Goal: Check status: Check status

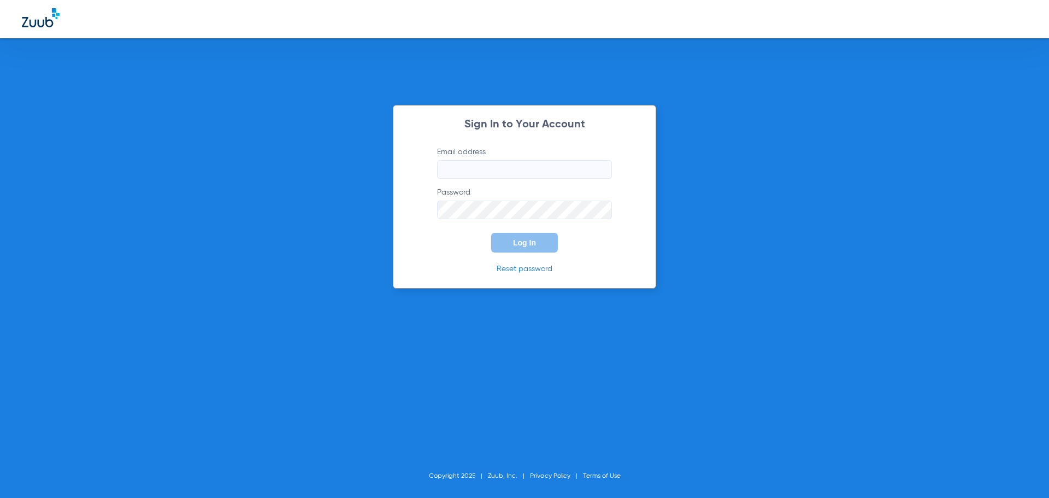
click at [483, 173] on input "Email address" at bounding box center [524, 169] width 175 height 19
paste input "[EMAIL_ADDRESS][DOMAIN_NAME]"
type input "[EMAIL_ADDRESS][DOMAIN_NAME]"
drag, startPoint x: 538, startPoint y: 240, endPoint x: 563, endPoint y: 282, distance: 49.5
click at [537, 240] on button "Log In" at bounding box center [524, 243] width 67 height 20
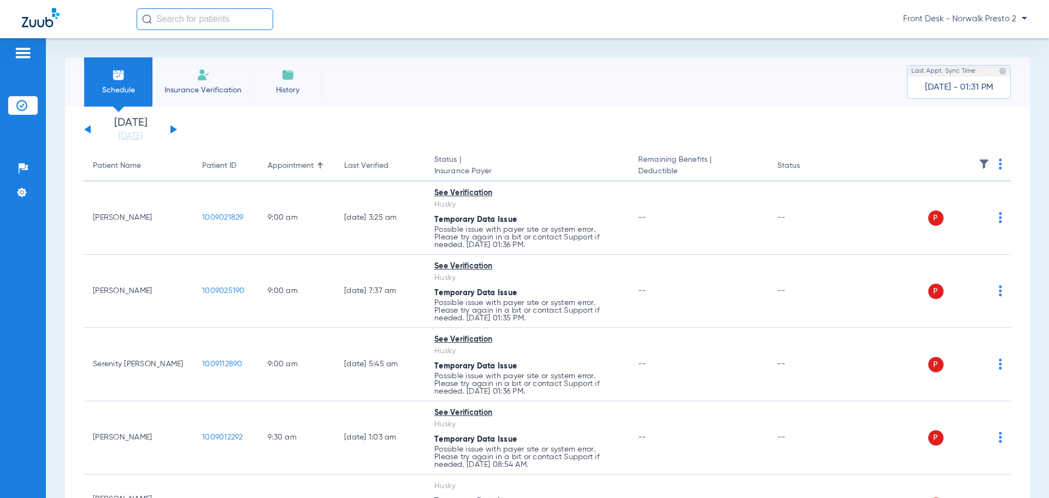
click at [170, 132] on button at bounding box center [173, 129] width 7 height 8
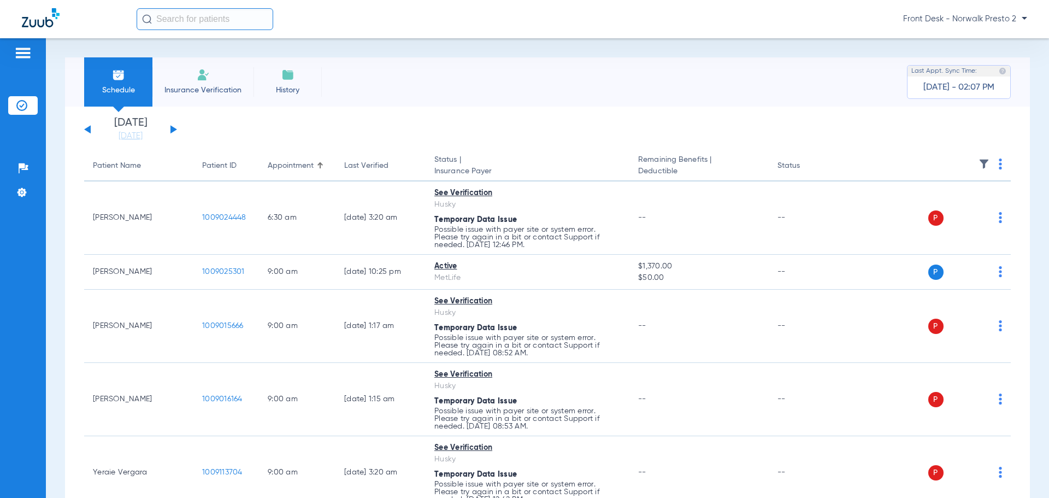
click at [21, 52] on img at bounding box center [22, 52] width 17 height 13
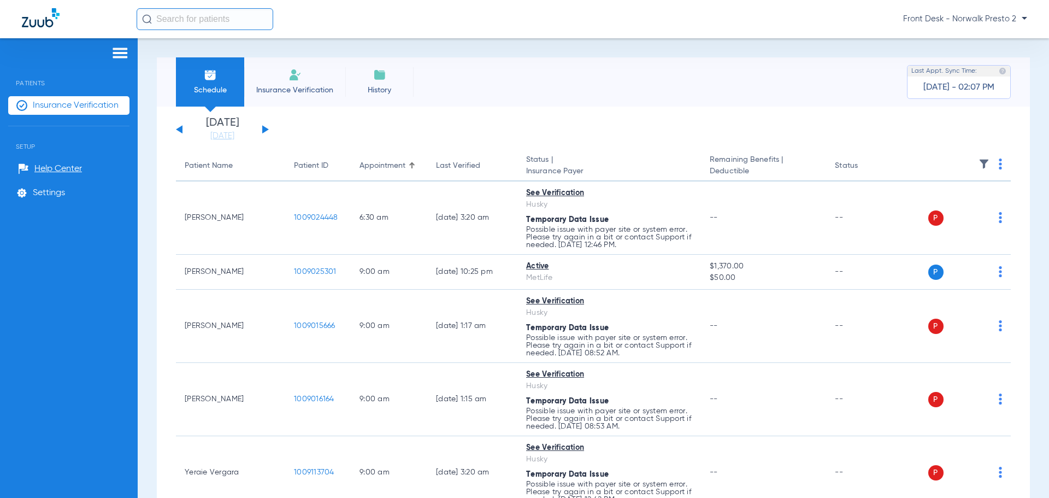
click at [985, 15] on span "Front Desk - Norwalk Presto 2" at bounding box center [965, 19] width 124 height 11
click at [808, 69] on div at bounding box center [524, 249] width 1049 height 498
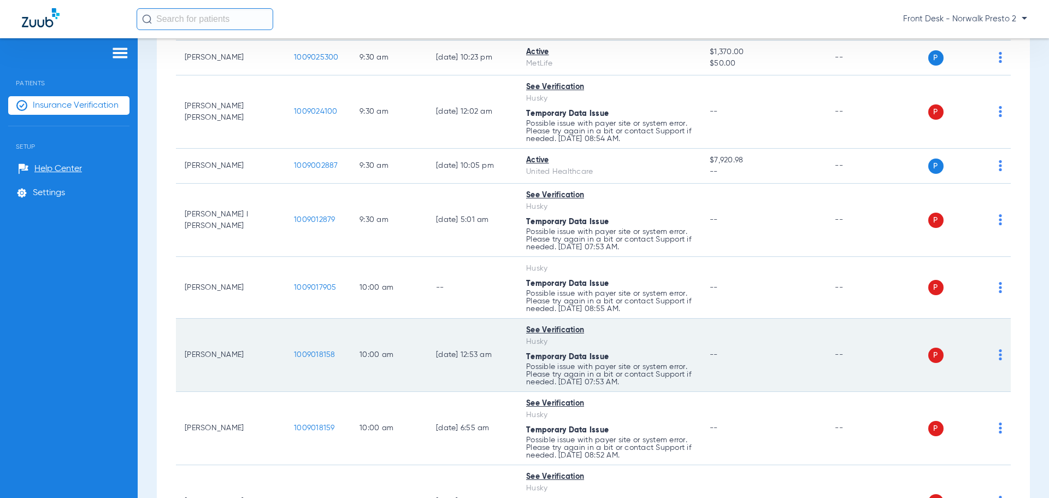
scroll to position [710, 0]
